Goal: Transaction & Acquisition: Book appointment/travel/reservation

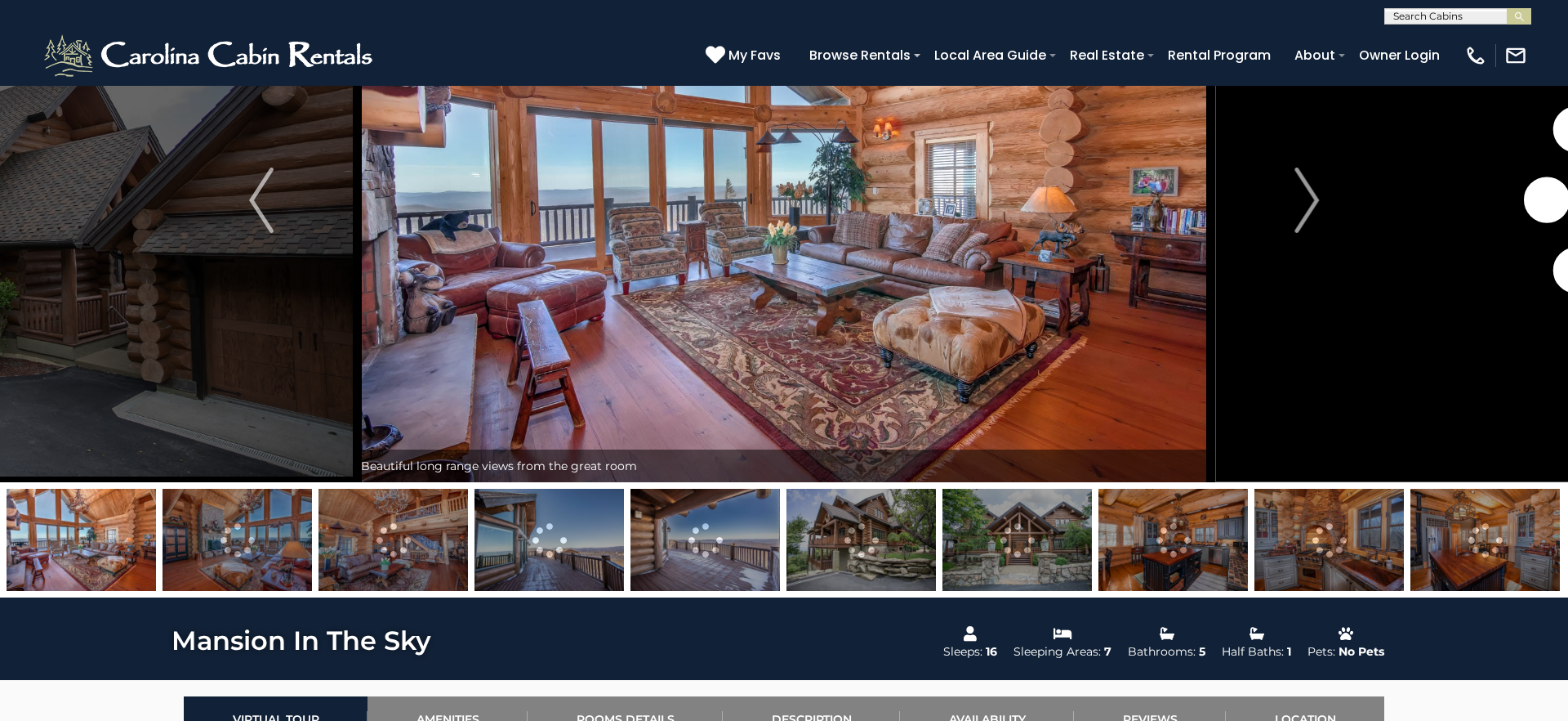
scroll to position [222, 0]
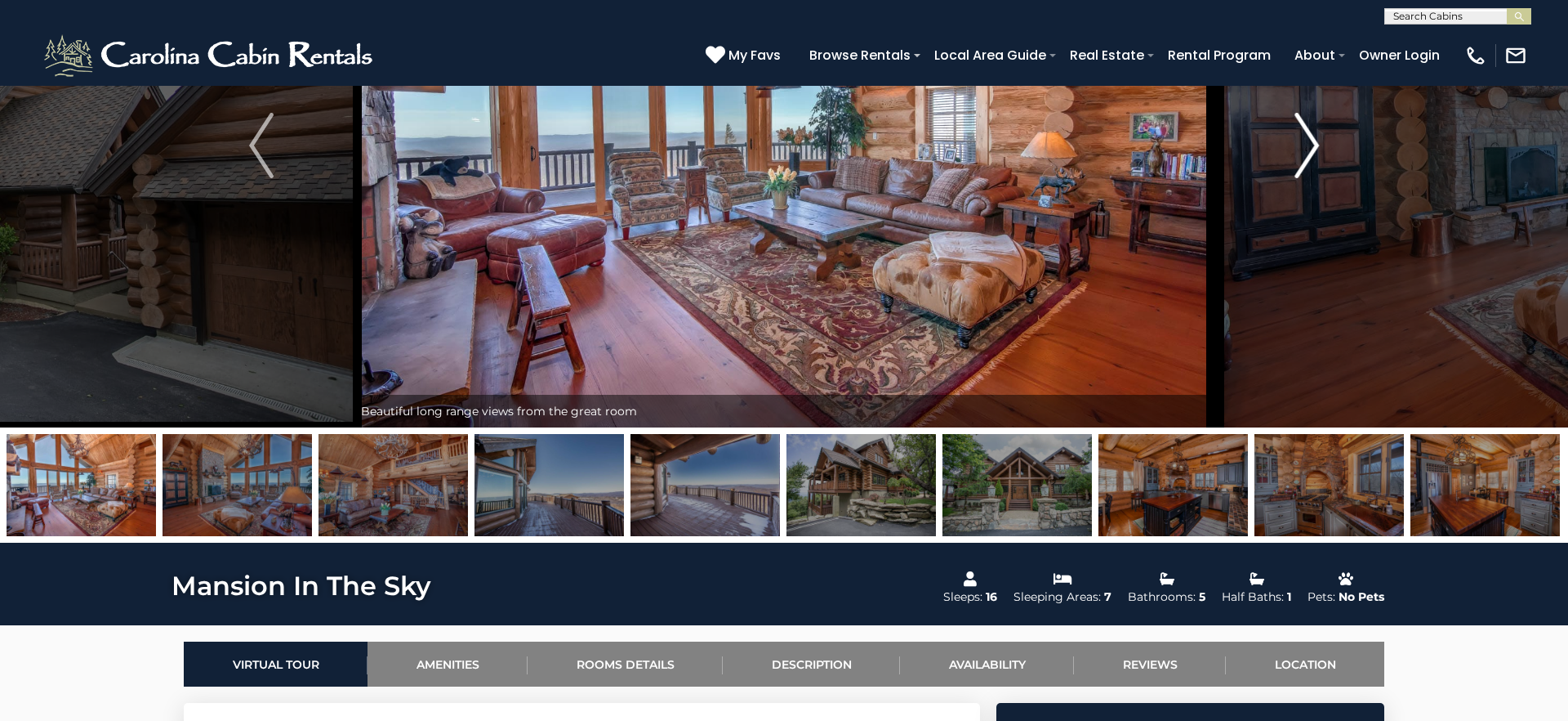
click at [1299, 160] on img "Next" at bounding box center [1306, 146] width 24 height 66
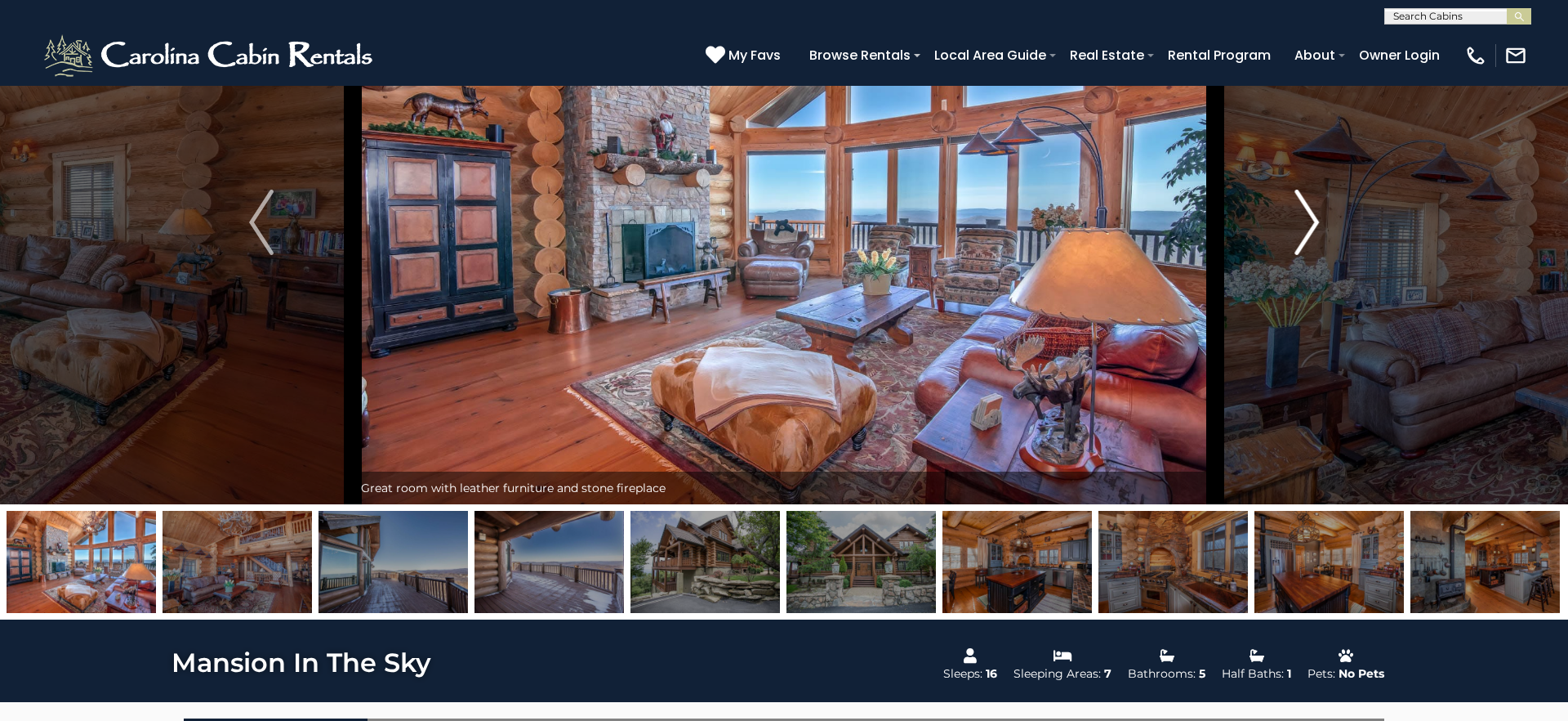
scroll to position [99, 0]
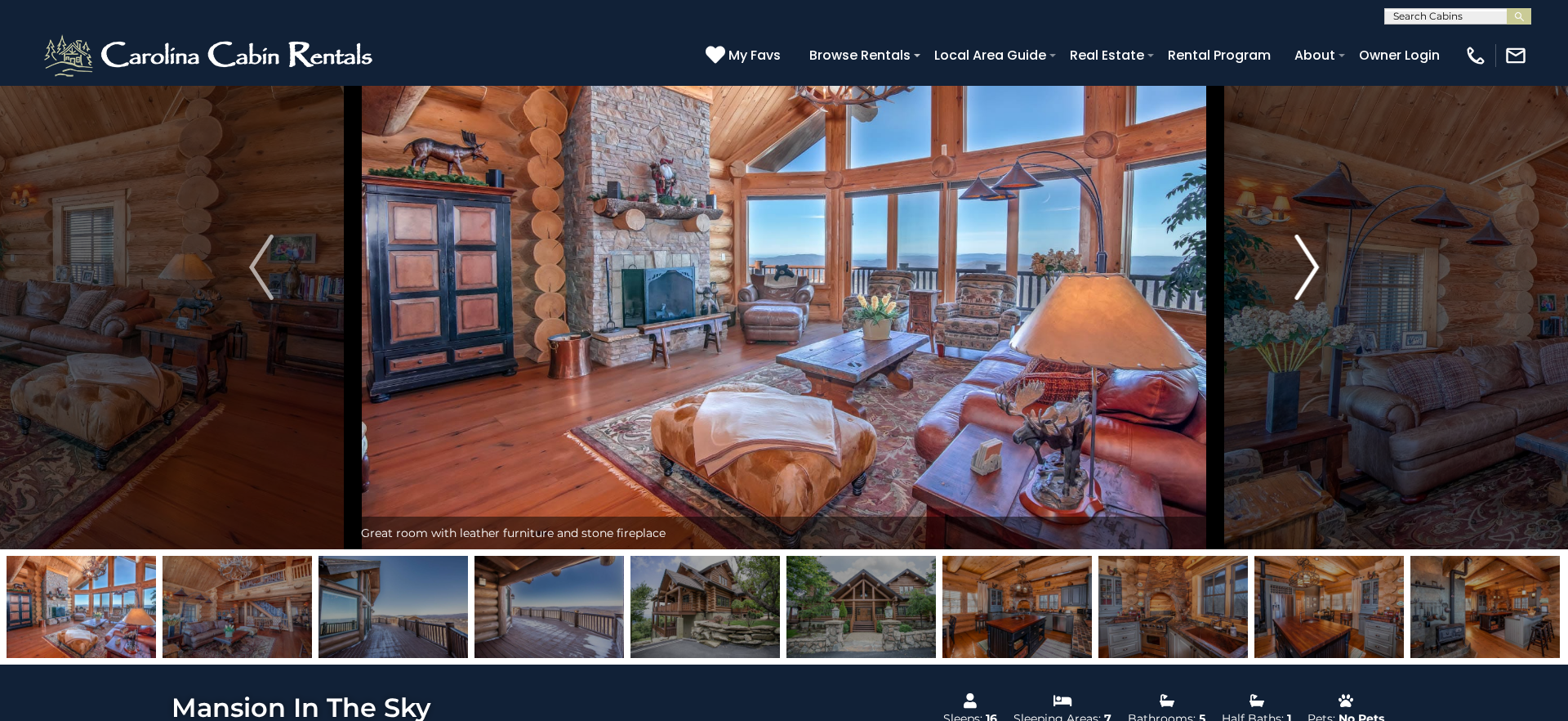
click at [1322, 279] on button "Next" at bounding box center [1307, 267] width 183 height 564
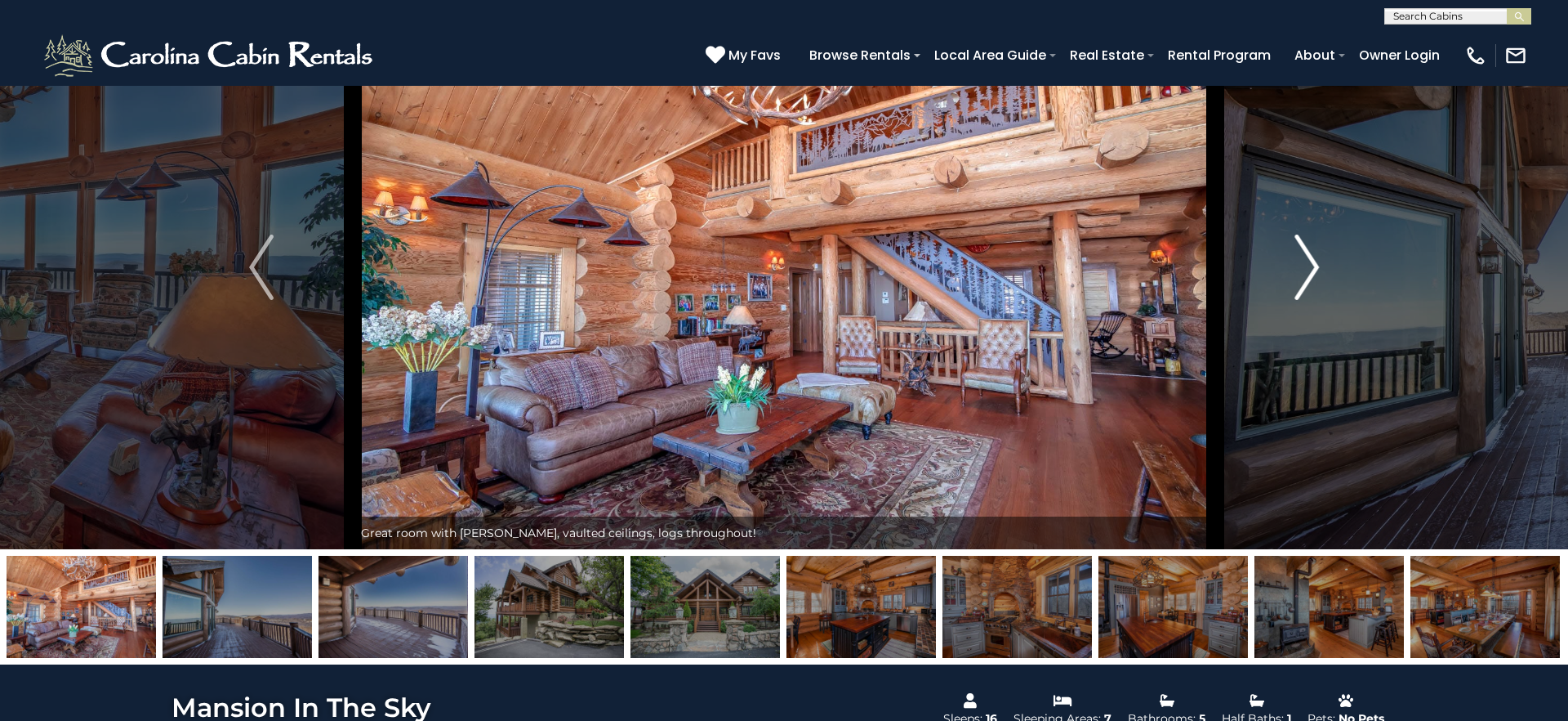
click at [1322, 279] on button "Next" at bounding box center [1307, 267] width 183 height 564
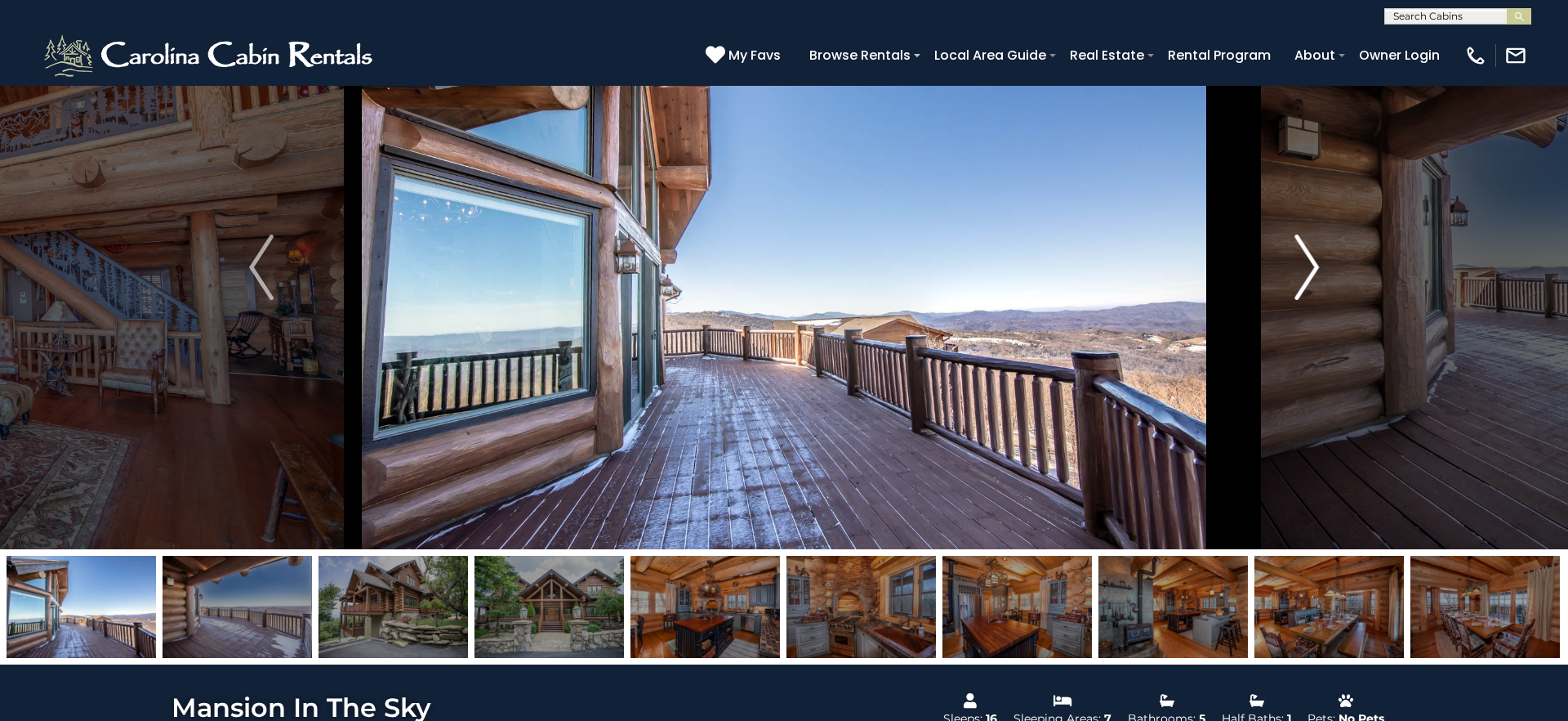
click at [1322, 279] on button "Next" at bounding box center [1307, 267] width 183 height 564
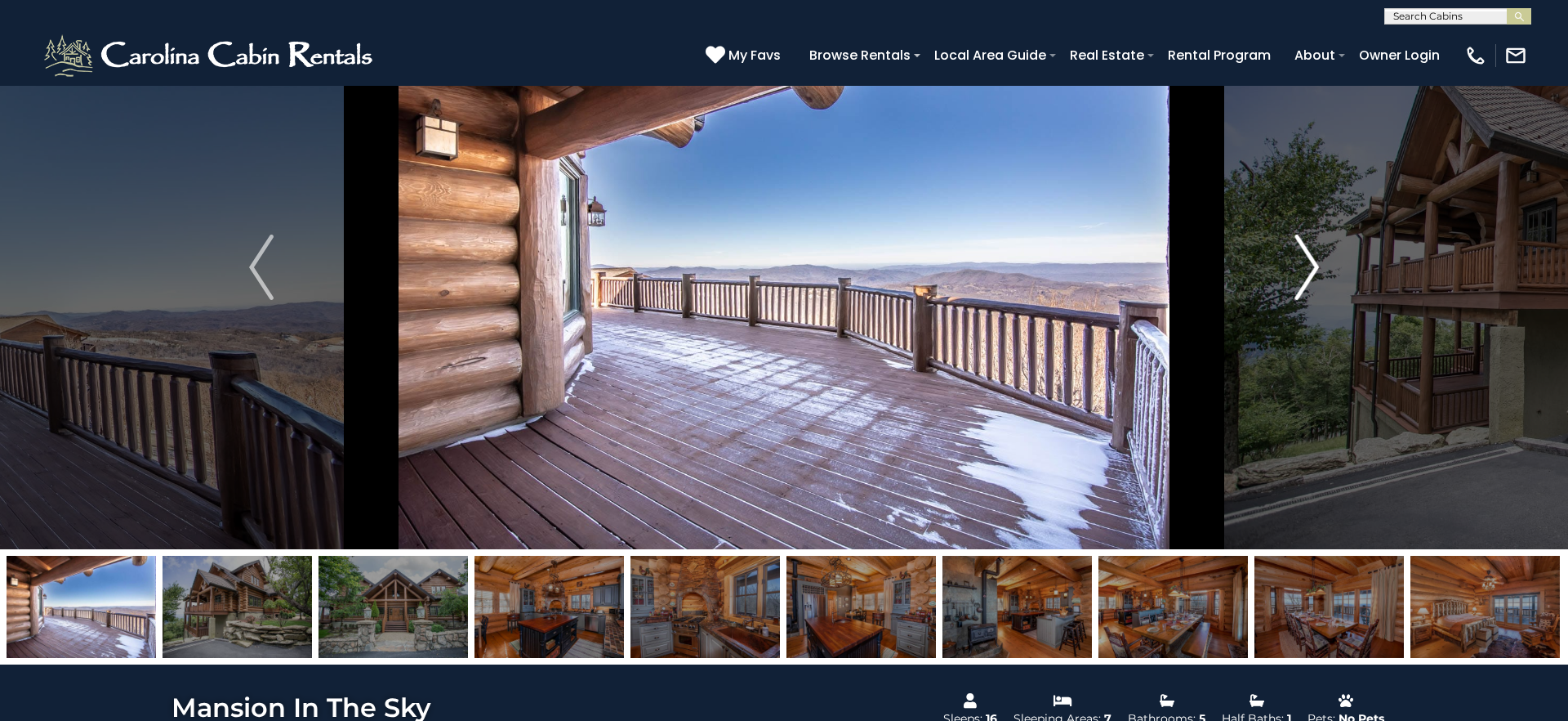
click at [1322, 279] on button "Next" at bounding box center [1307, 267] width 183 height 564
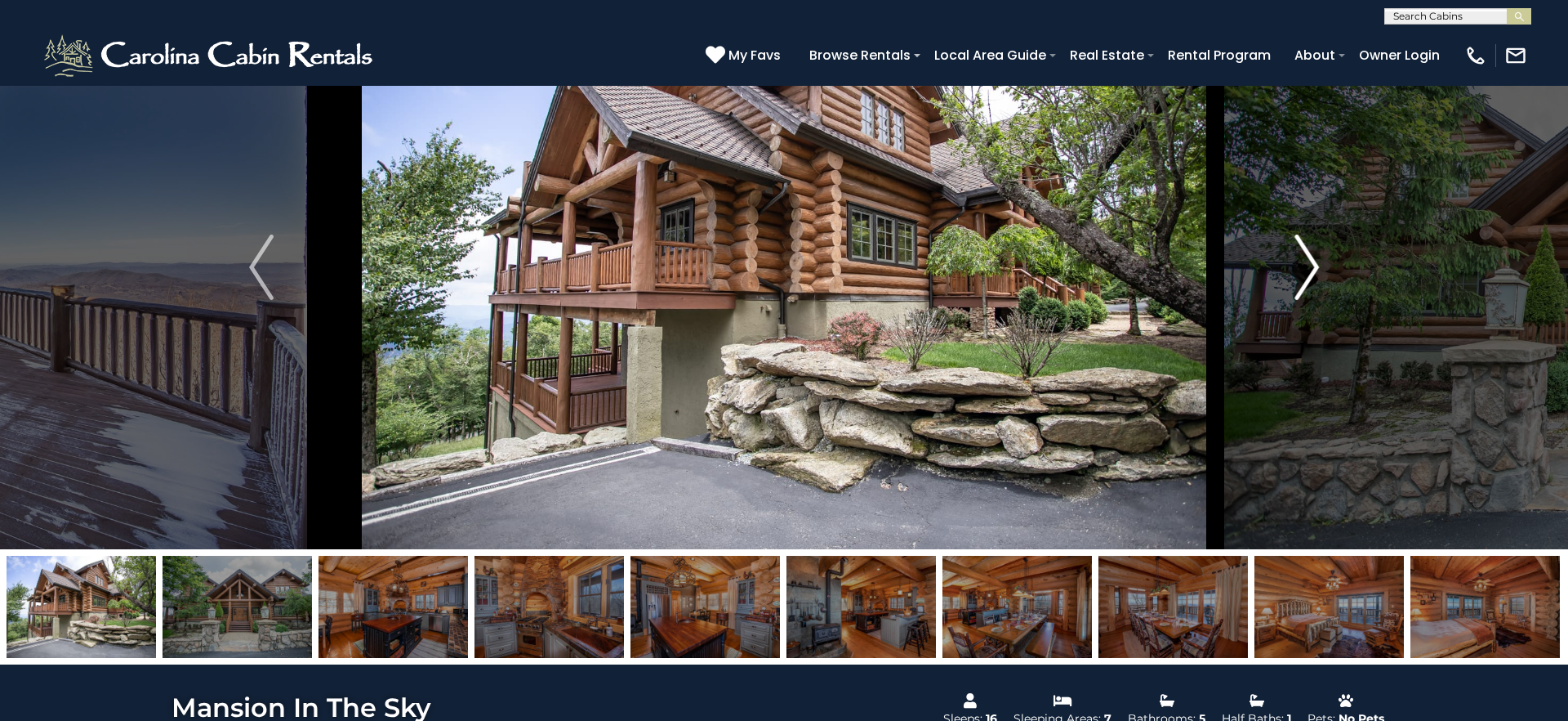
click at [1322, 279] on button "Next" at bounding box center [1307, 267] width 183 height 564
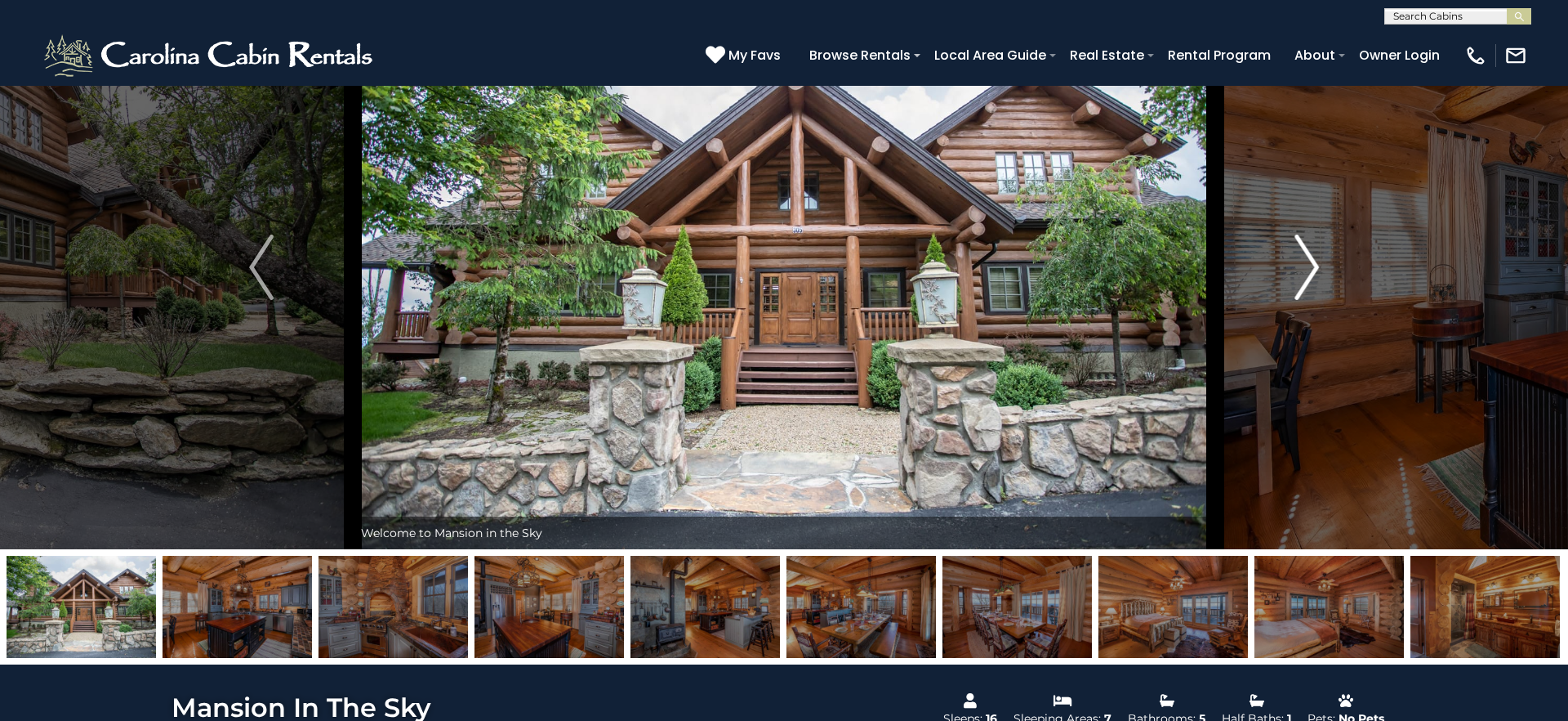
click at [1322, 279] on button "Next" at bounding box center [1307, 267] width 183 height 564
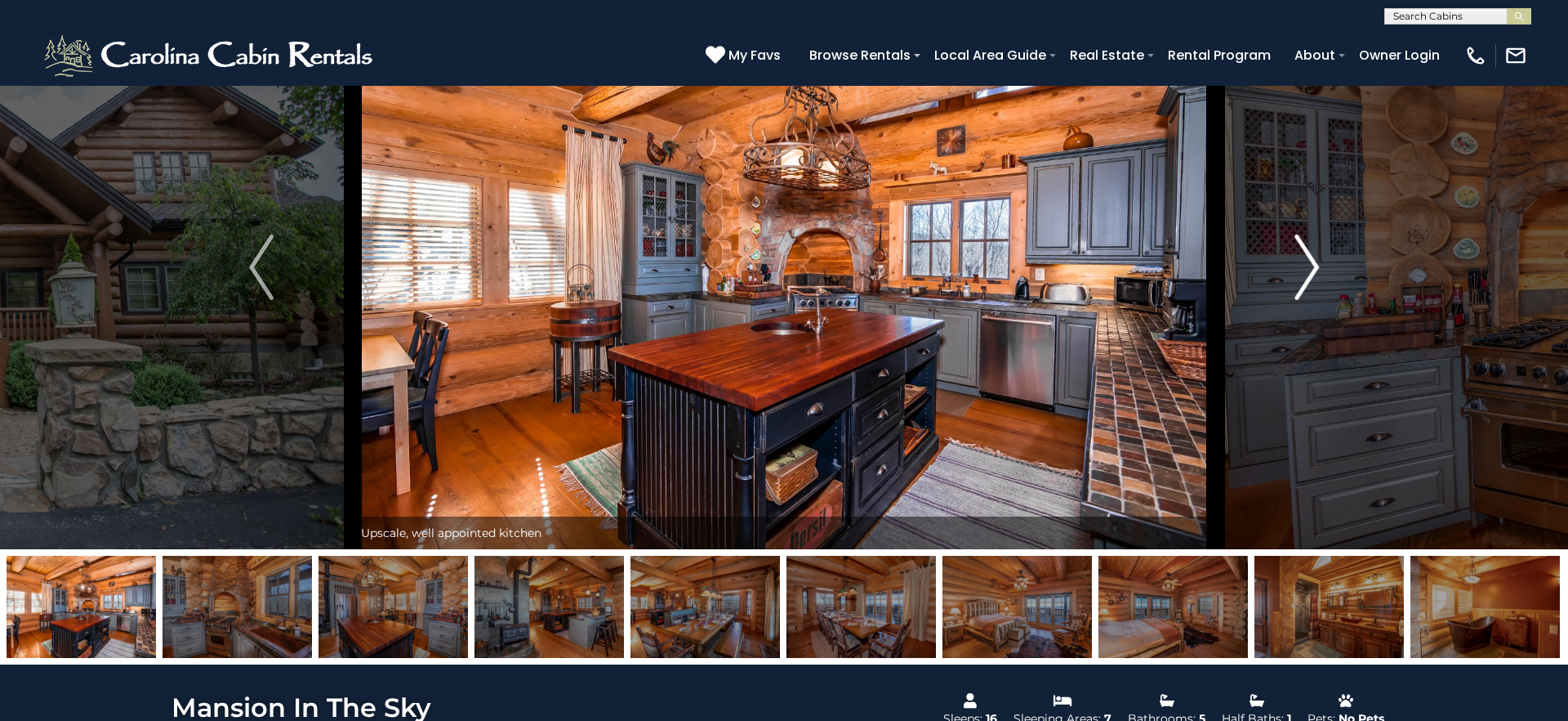
click at [1322, 279] on button "Next" at bounding box center [1307, 267] width 183 height 564
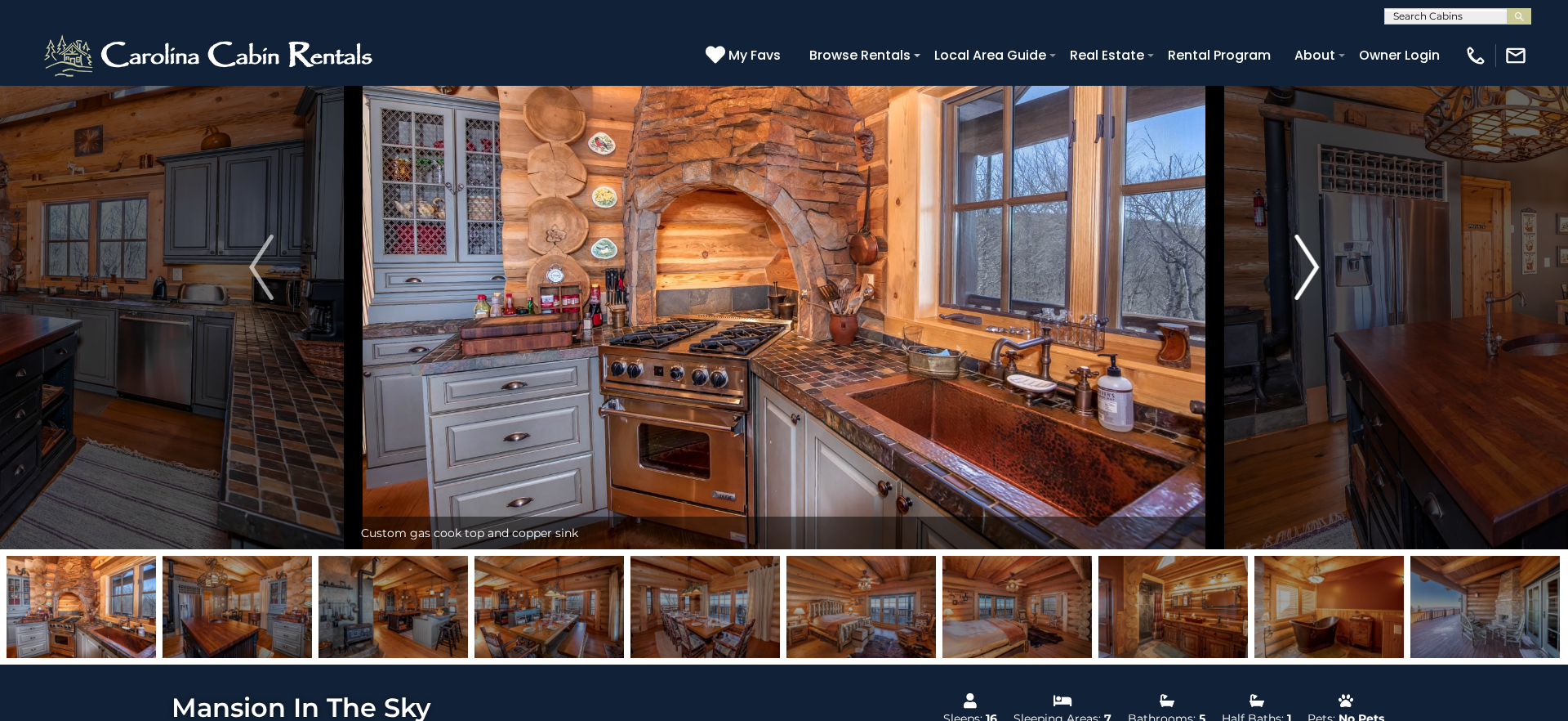
click at [1322, 279] on button "Next" at bounding box center [1307, 267] width 183 height 564
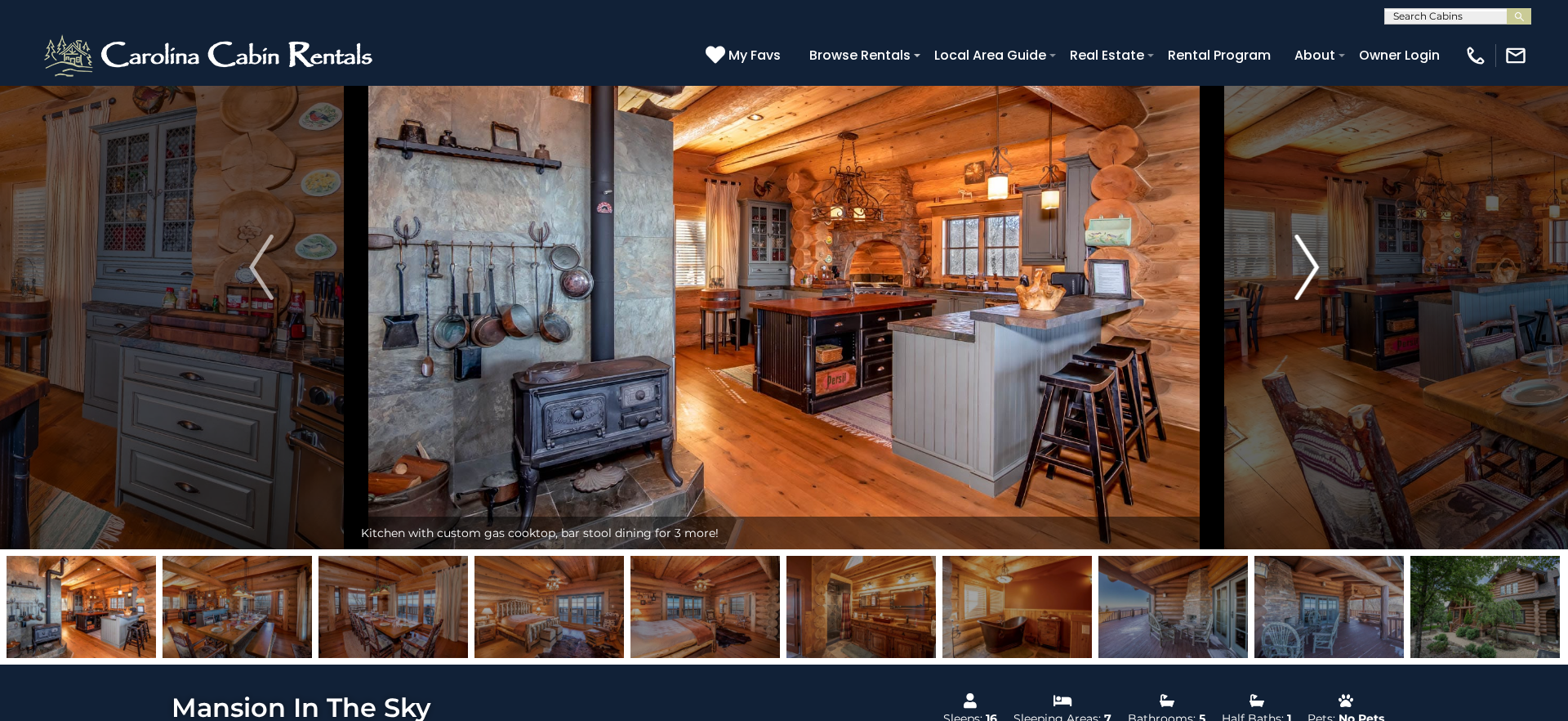
click at [1322, 279] on button "Next" at bounding box center [1307, 267] width 183 height 564
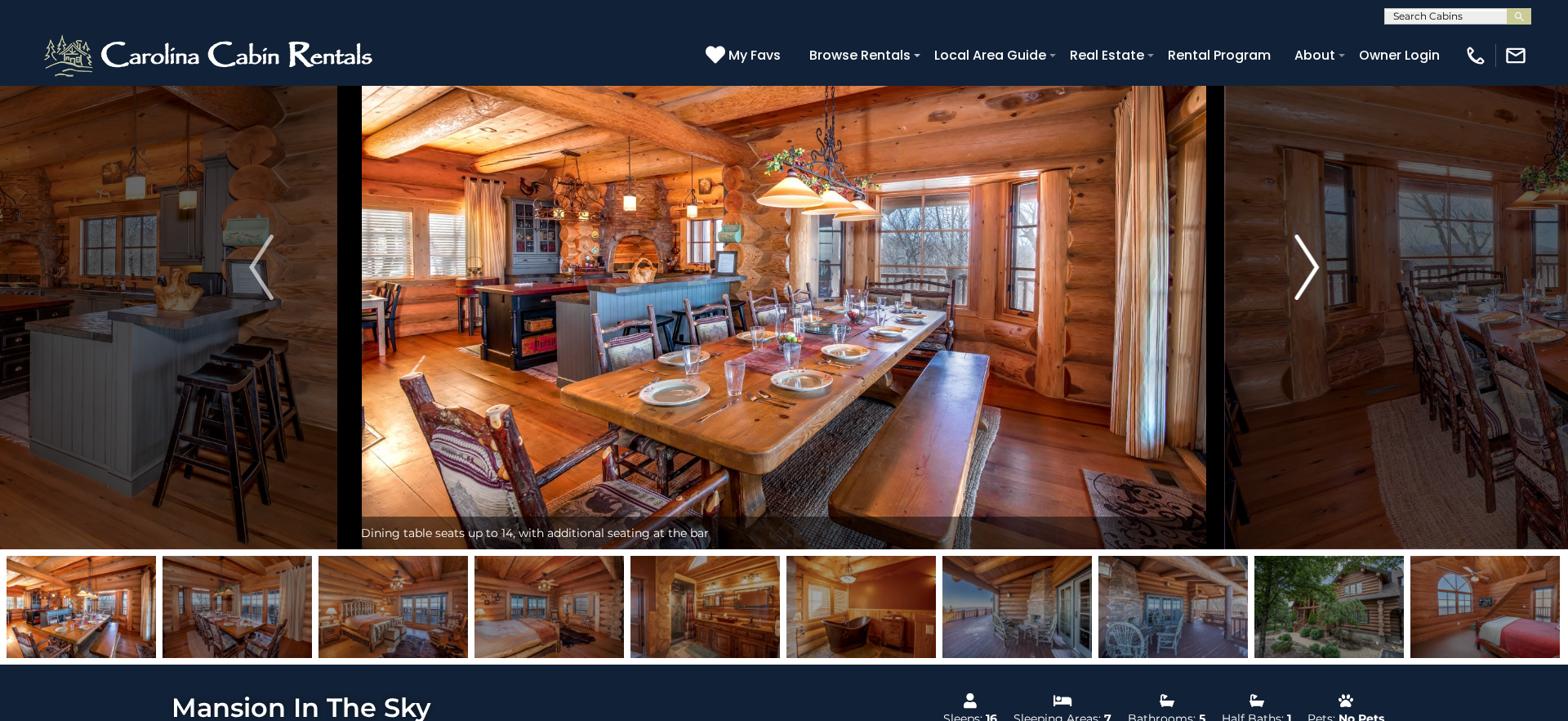
click at [1322, 279] on button "Next" at bounding box center [1307, 267] width 183 height 564
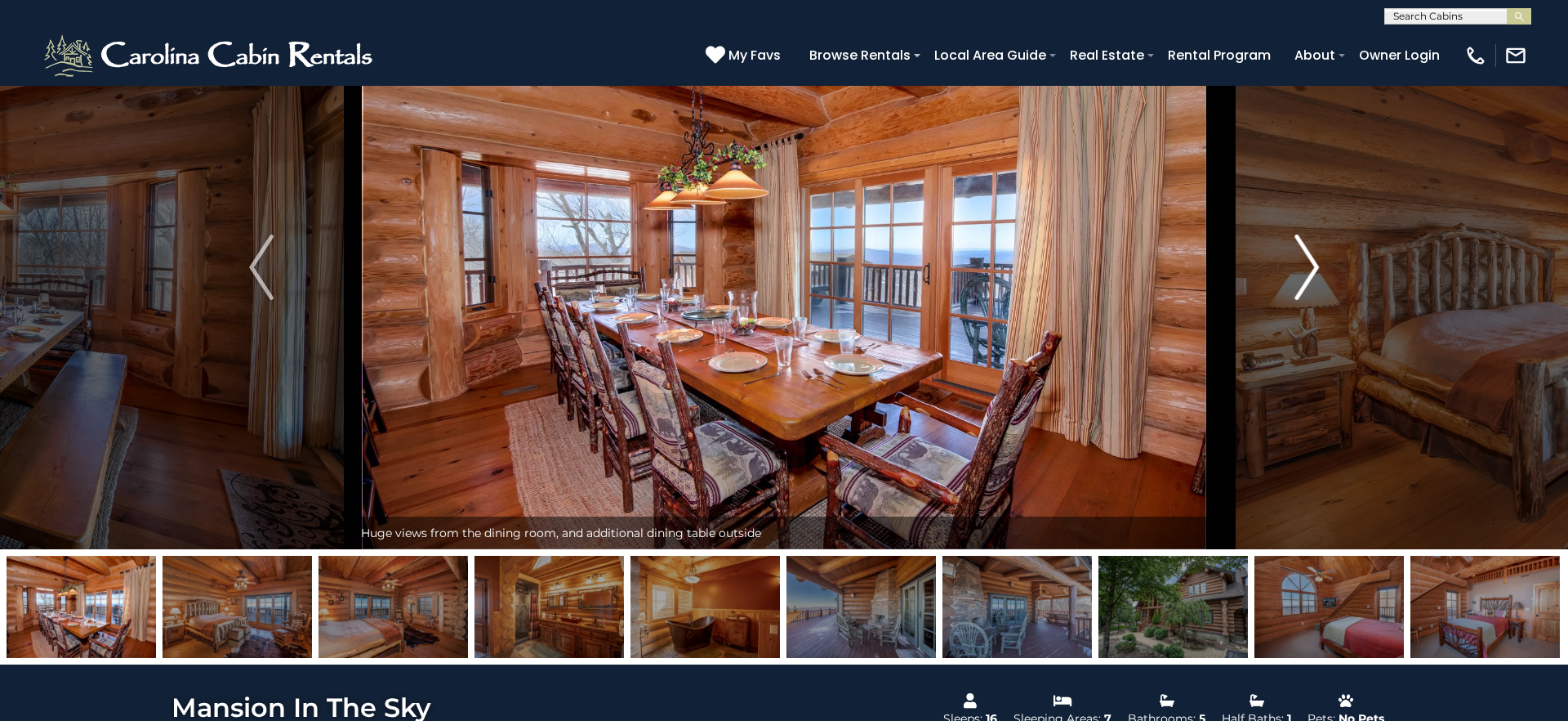
click at [1322, 279] on button "Next" at bounding box center [1307, 267] width 183 height 564
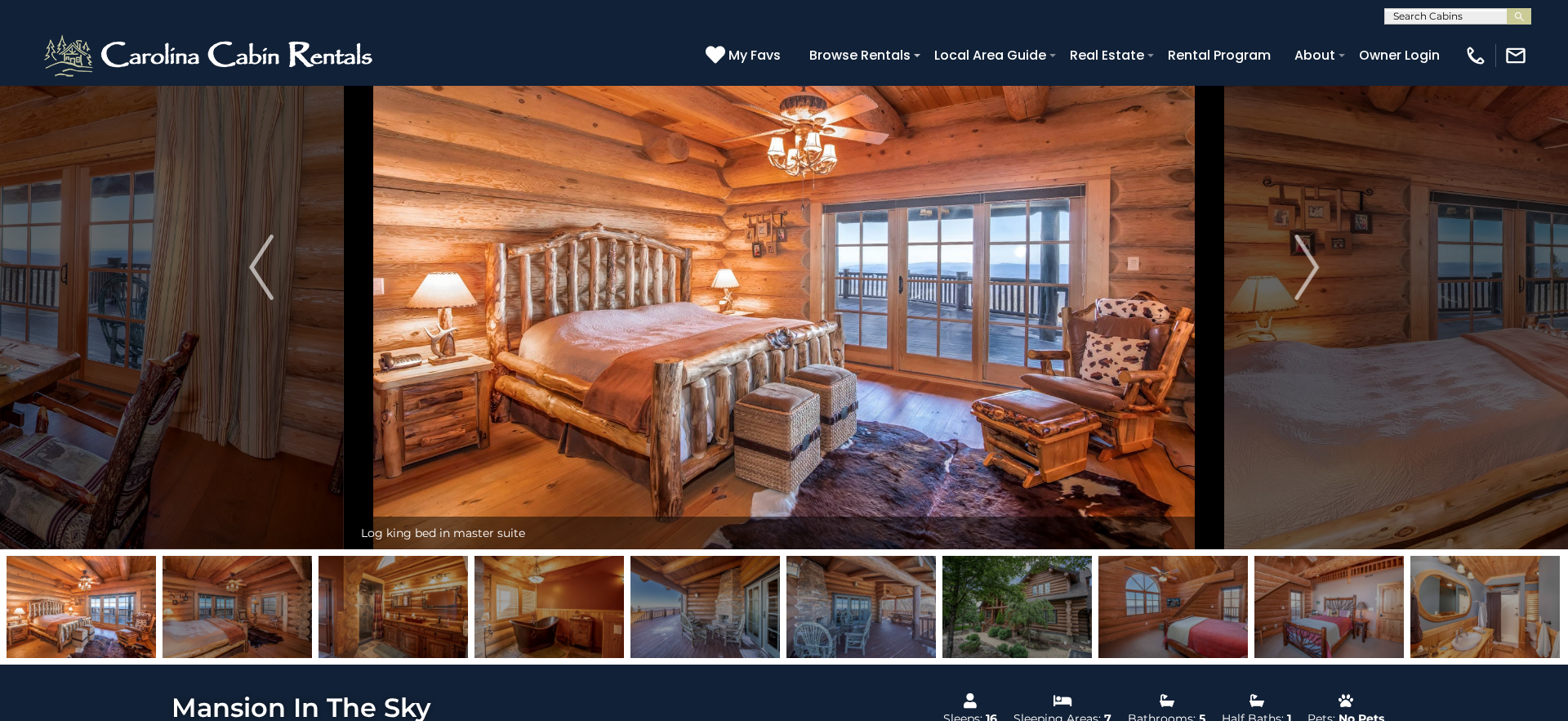
click at [1108, 585] on img at bounding box center [1173, 606] width 149 height 102
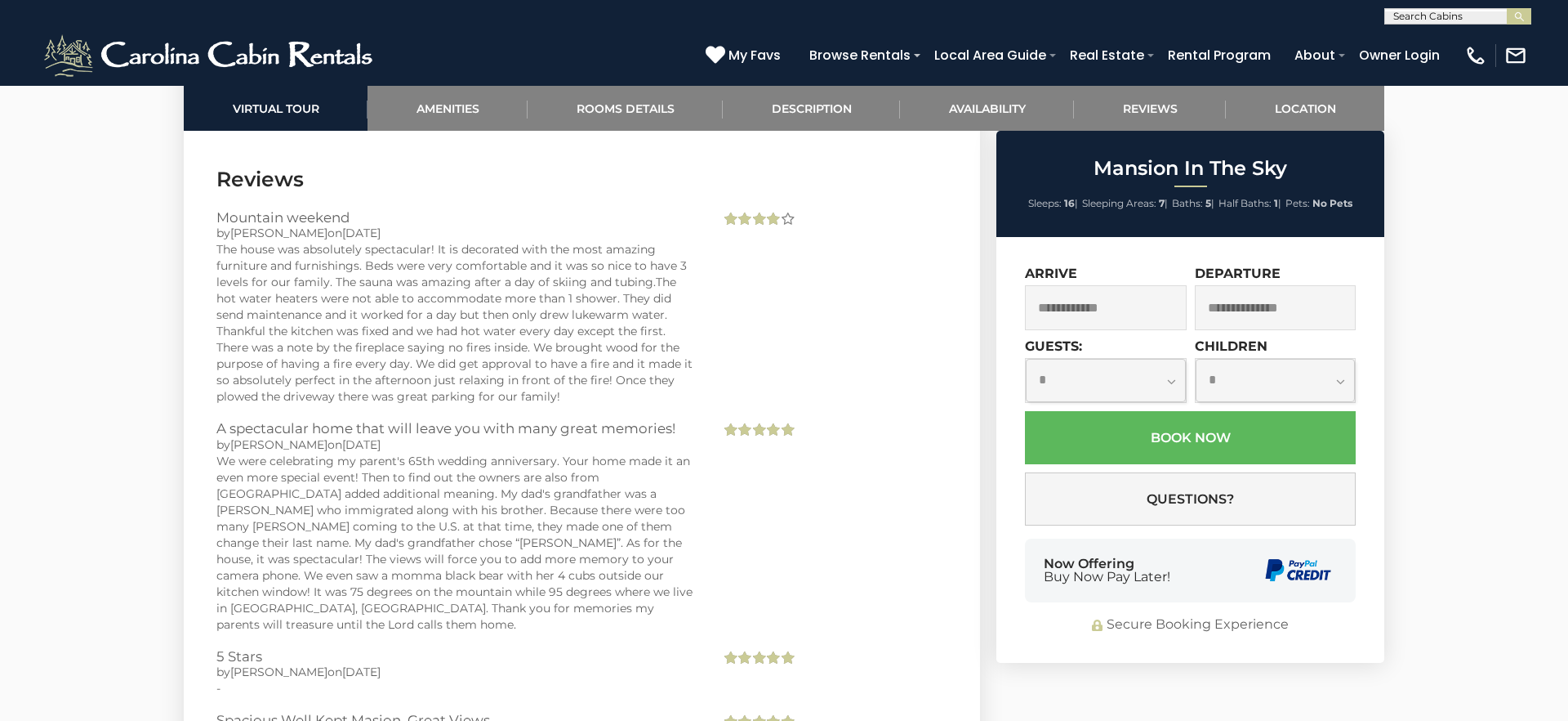
scroll to position [4728, 0]
